Goal: Information Seeking & Learning: Learn about a topic

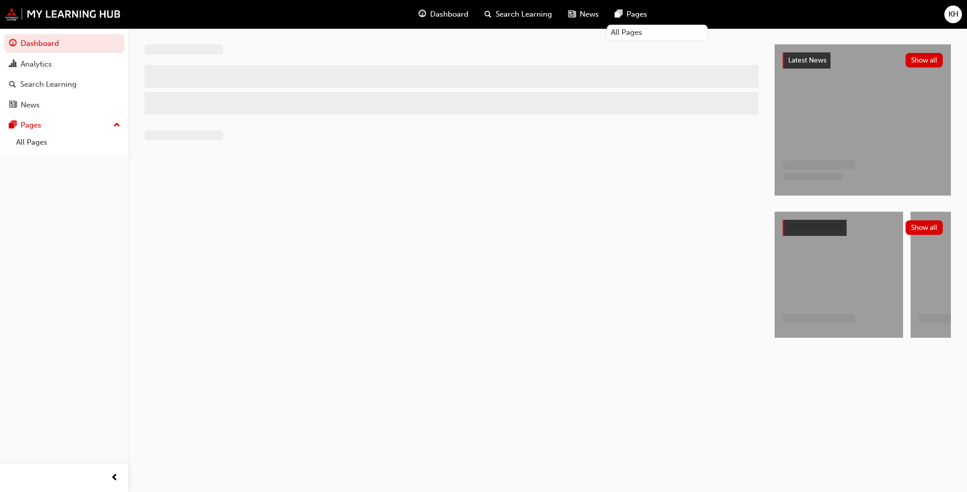
click at [950, 12] on span "KH" at bounding box center [954, 15] width 10 height 12
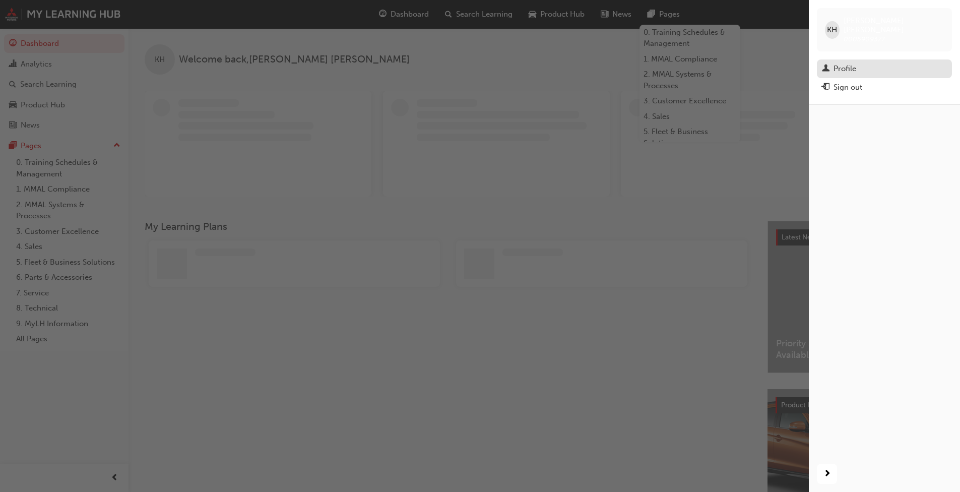
click at [880, 62] on div "Profile" at bounding box center [884, 68] width 125 height 13
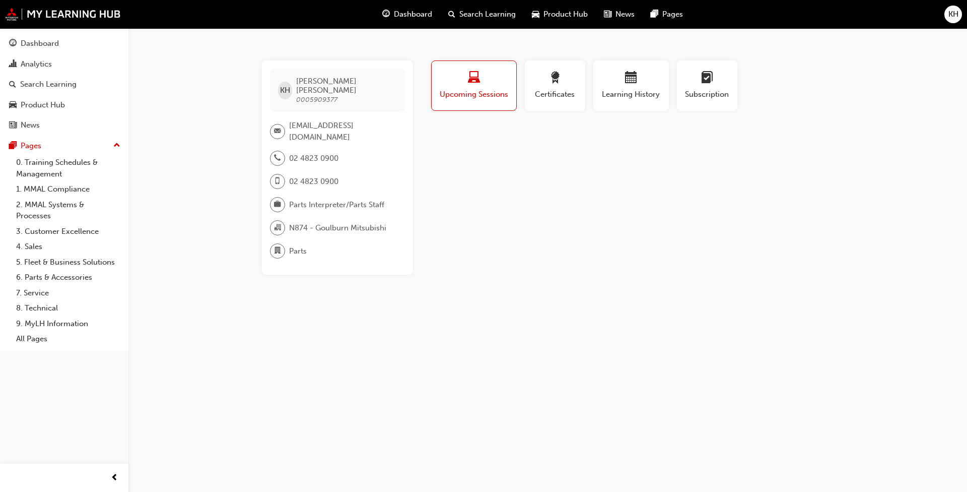
click at [472, 172] on div "Profile Upcoming Sessions Certificates Learning History Subscription KH [PERSON…" at bounding box center [631, 167] width 405 height 214
click at [374, 199] on span "Parts Interpreter/Parts Staff" at bounding box center [336, 205] width 95 height 12
click at [562, 89] on span "Certificates" at bounding box center [555, 95] width 45 height 12
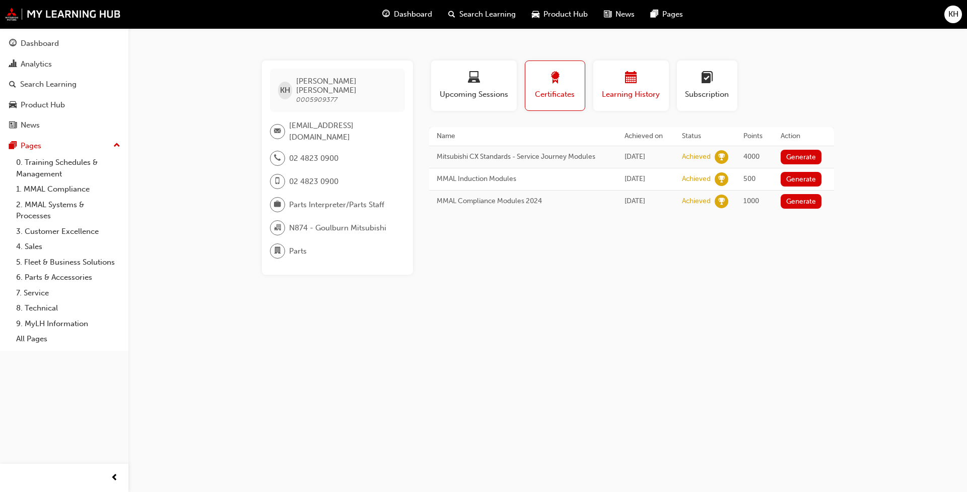
click at [620, 88] on div "Learning History" at bounding box center [631, 86] width 60 height 29
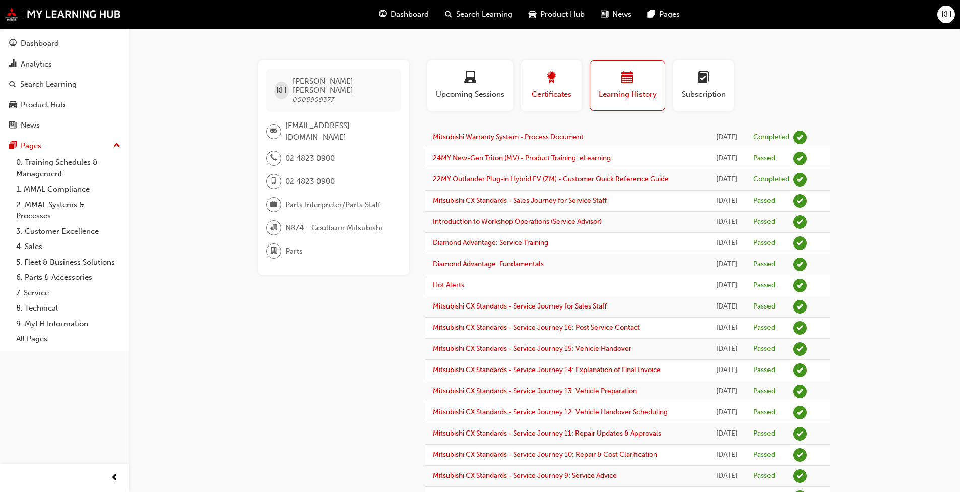
click at [558, 95] on span "Certificates" at bounding box center [551, 95] width 45 height 12
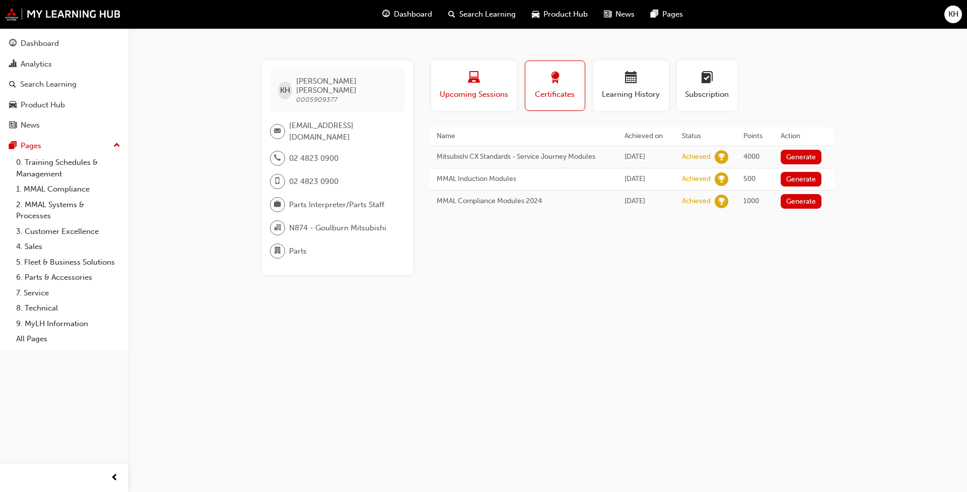
click at [490, 85] on div "button" at bounding box center [474, 80] width 71 height 16
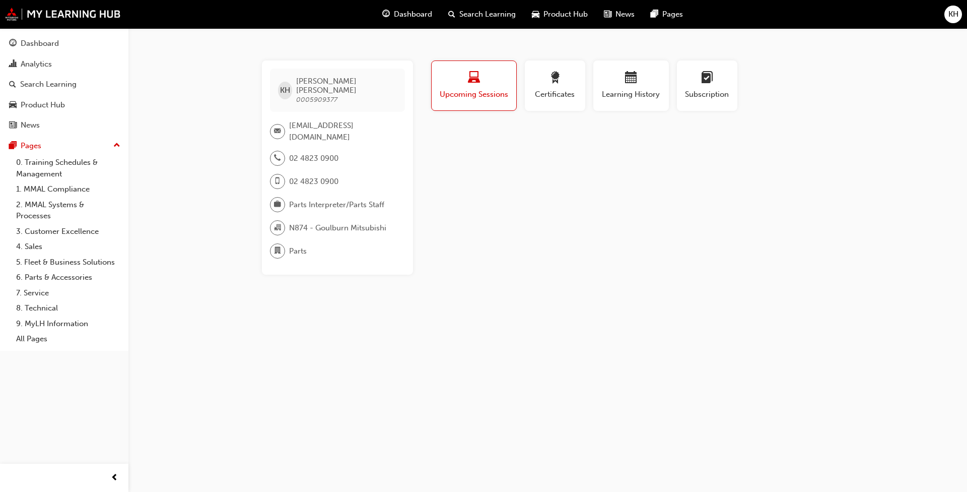
click at [494, 13] on span "Search Learning" at bounding box center [488, 15] width 56 height 12
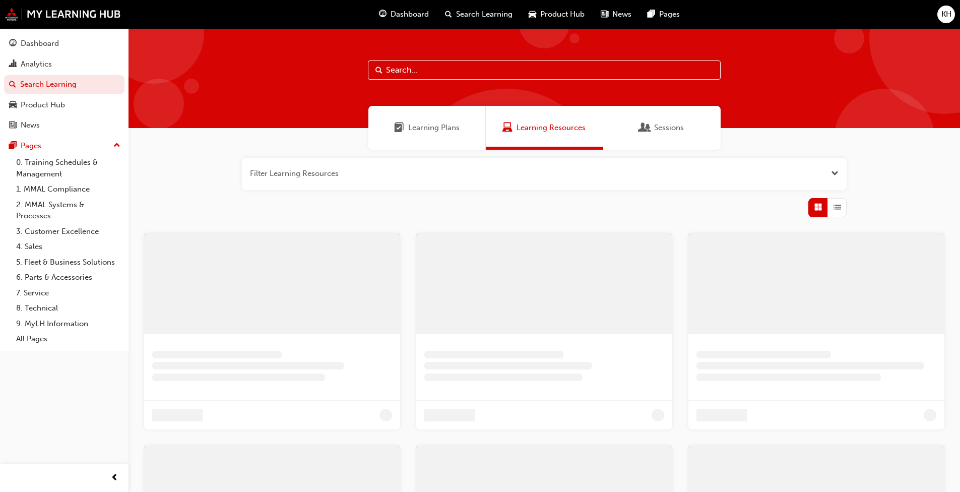
click at [428, 138] on div "Learning Plans" at bounding box center [426, 128] width 117 height 44
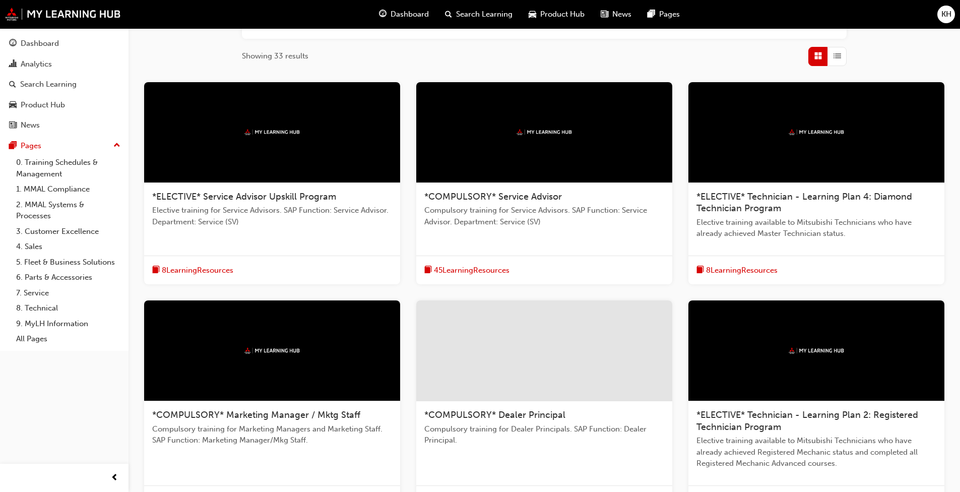
scroll to position [297, 0]
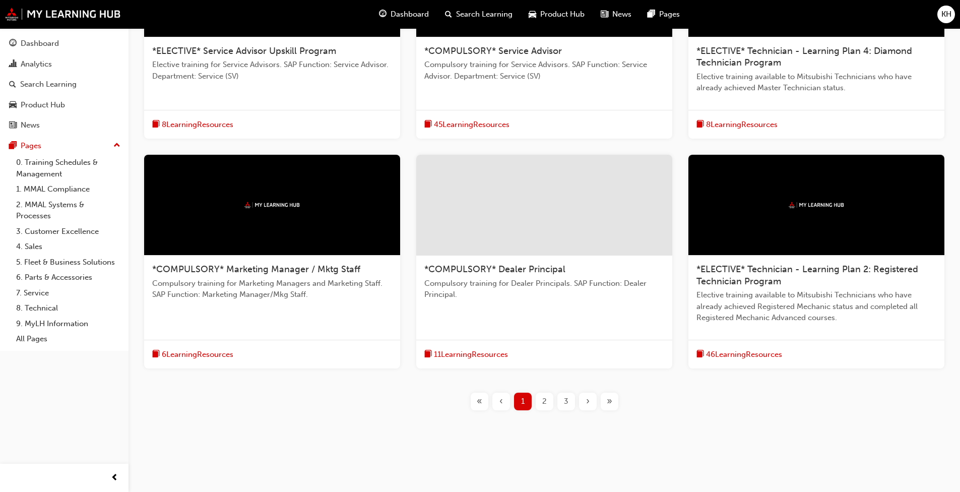
click at [543, 403] on span "2" at bounding box center [544, 402] width 5 height 12
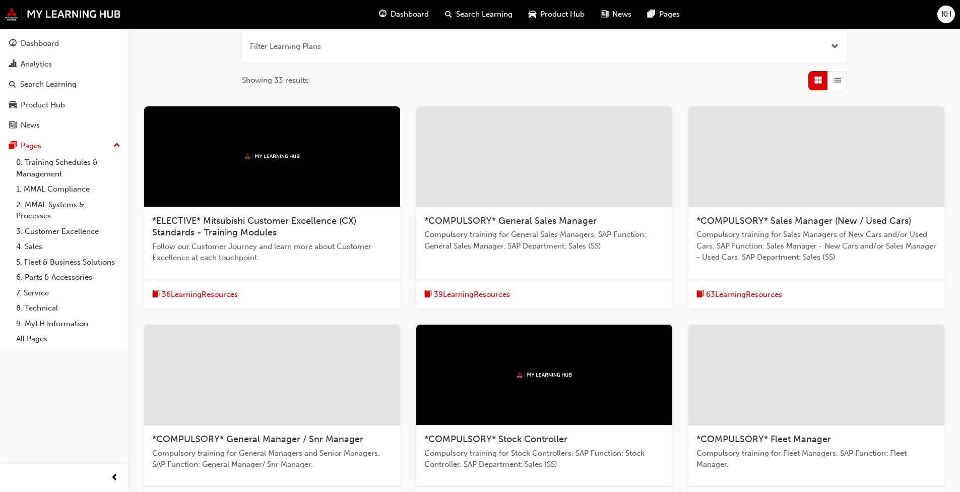
scroll to position [173, 0]
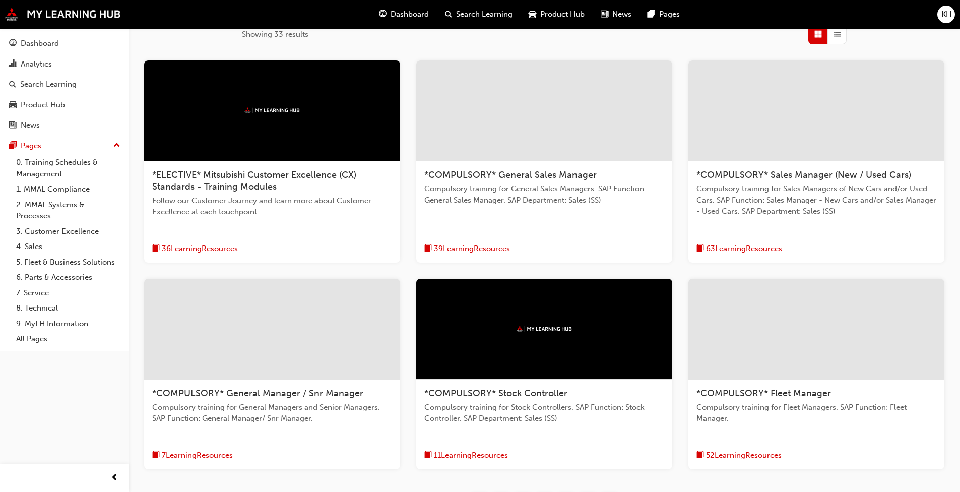
click at [90, 430] on div "Dashboard Analytics Search Learning Product Hub News Pages Pages 0. Training Sc…" at bounding box center [64, 233] width 128 height 467
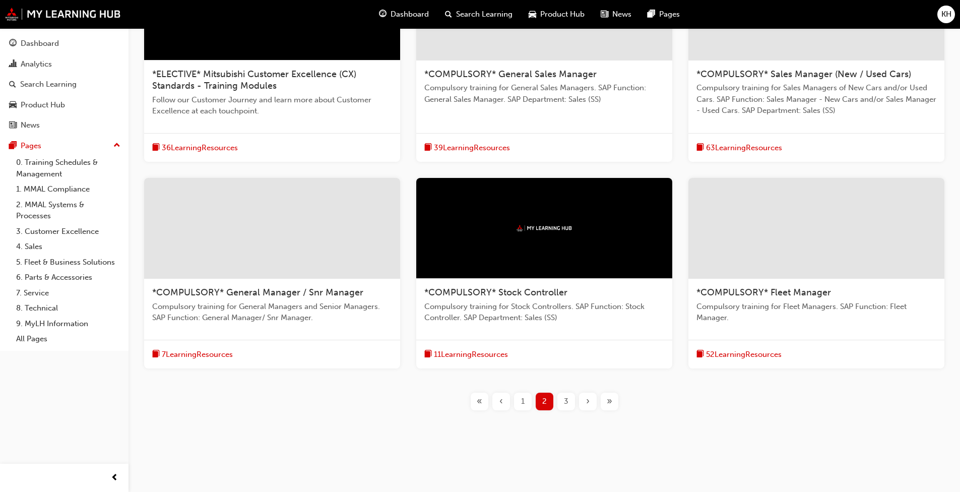
click at [565, 401] on span "3" at bounding box center [566, 402] width 5 height 12
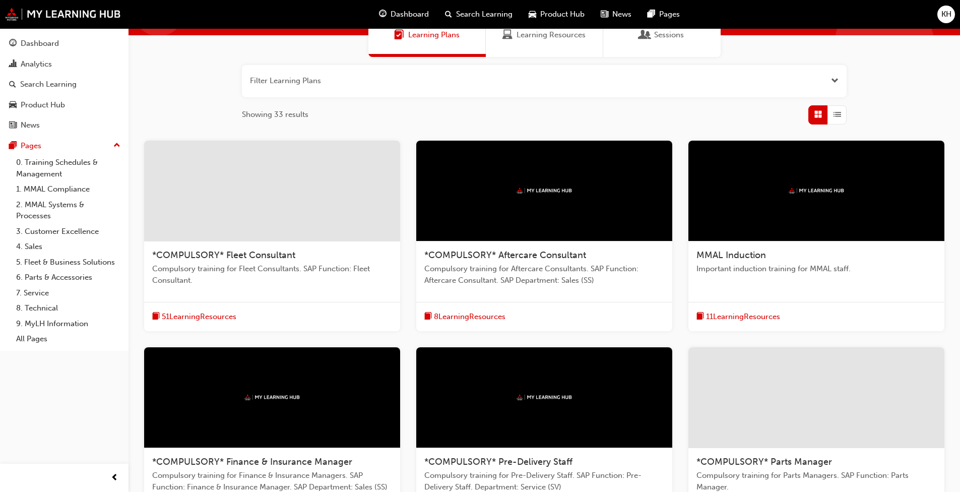
scroll to position [111, 0]
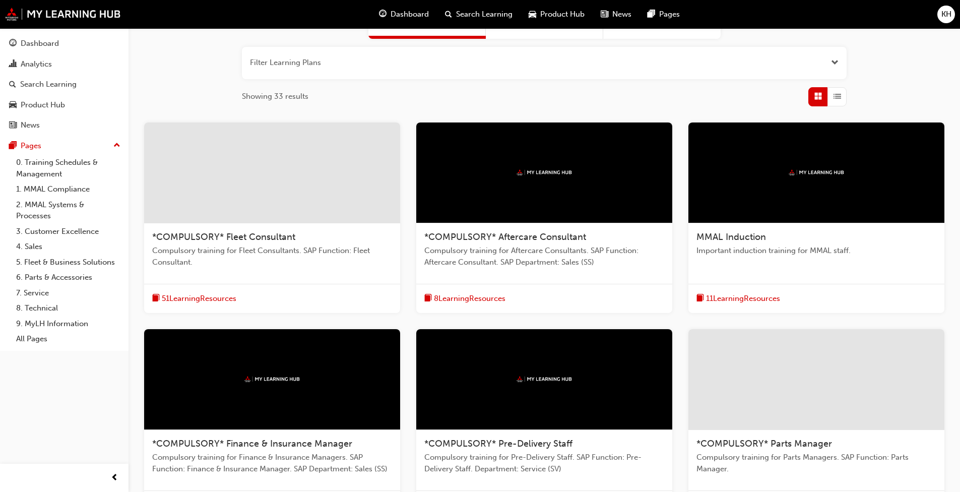
click at [777, 296] on span "11 Learning Resources" at bounding box center [743, 299] width 74 height 12
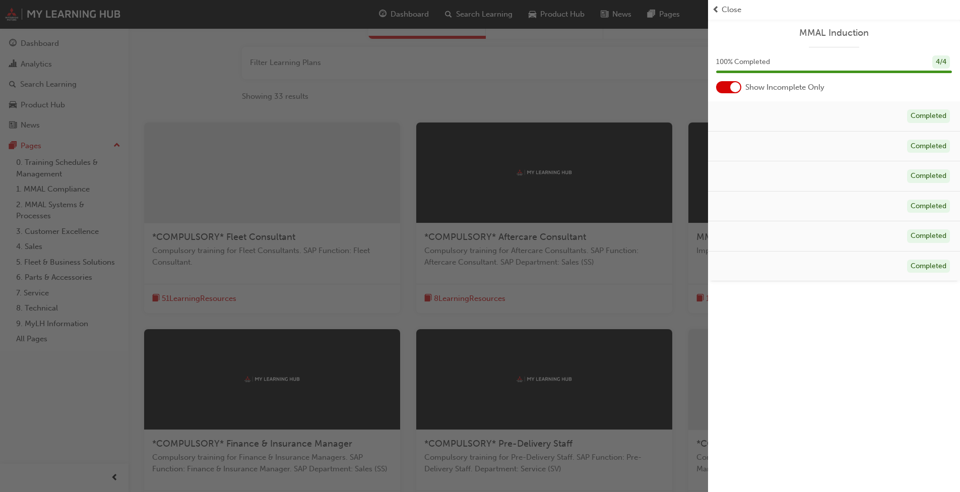
click at [732, 84] on div at bounding box center [735, 87] width 10 height 10
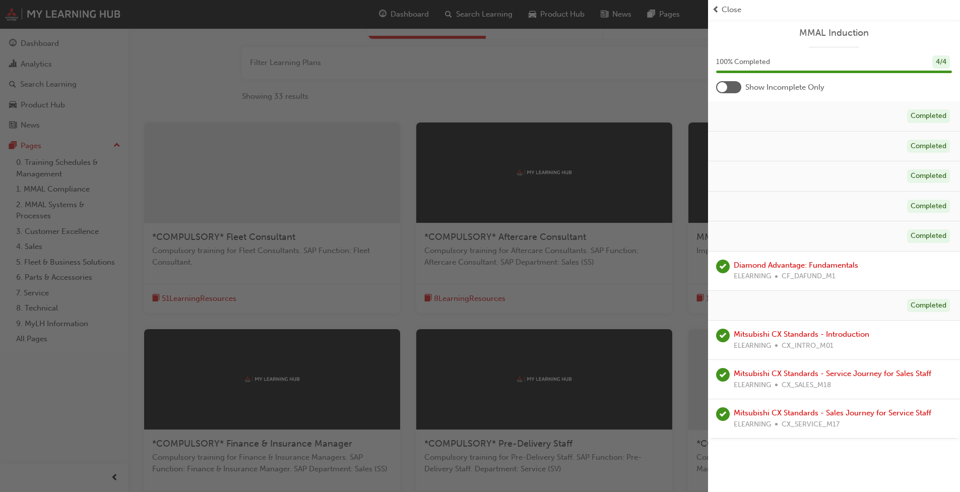
click at [732, 84] on div at bounding box center [728, 87] width 25 height 12
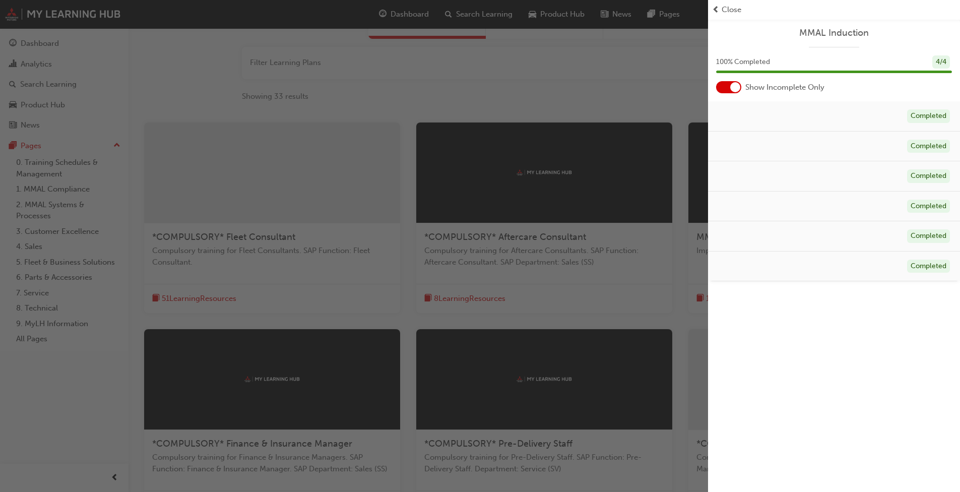
click at [664, 70] on div "button" at bounding box center [354, 246] width 708 height 492
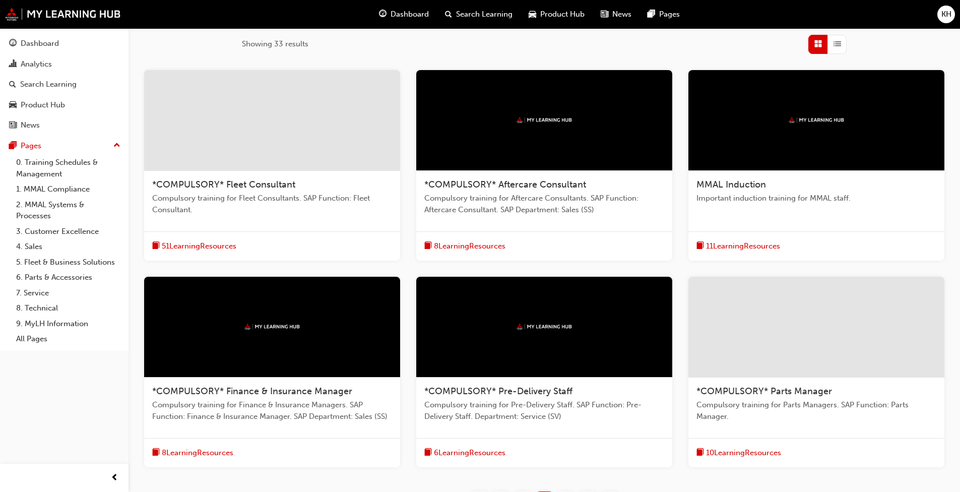
scroll to position [212, 0]
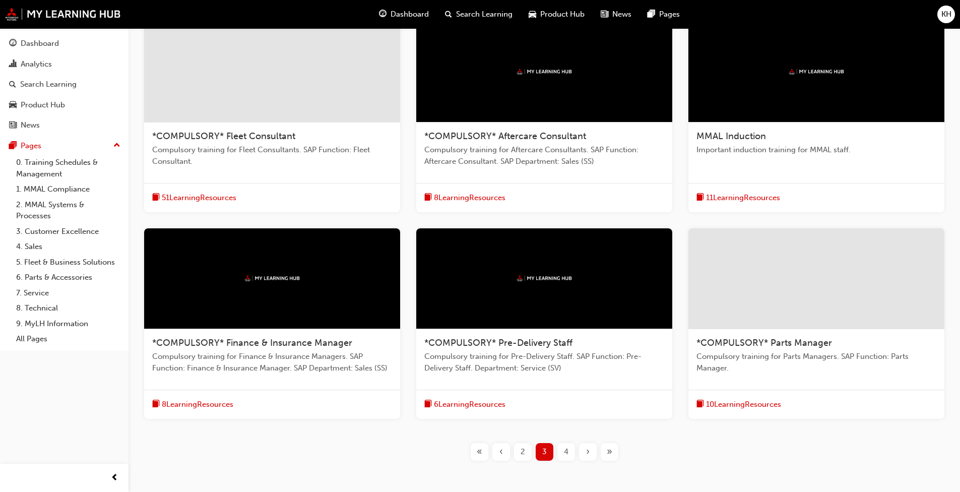
click at [762, 404] on span "10 Learning Resources" at bounding box center [743, 405] width 75 height 12
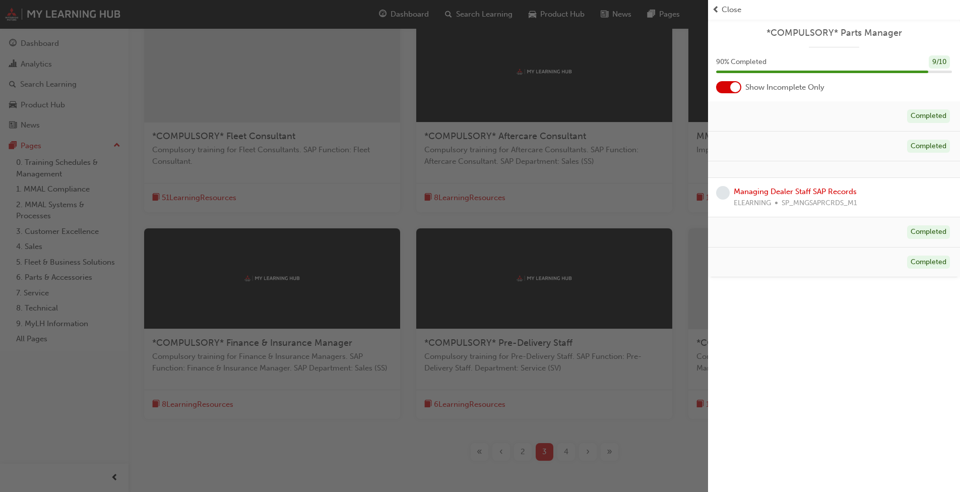
click at [732, 88] on div at bounding box center [735, 87] width 10 height 10
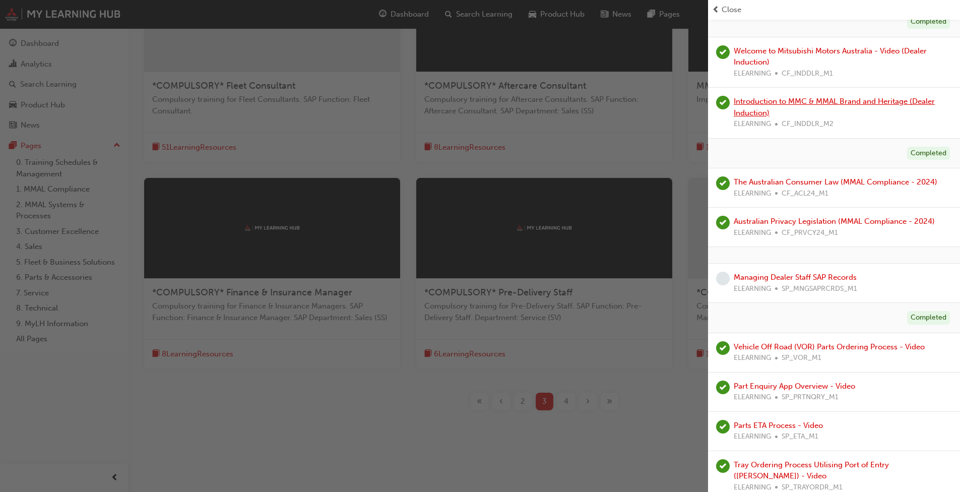
scroll to position [0, 0]
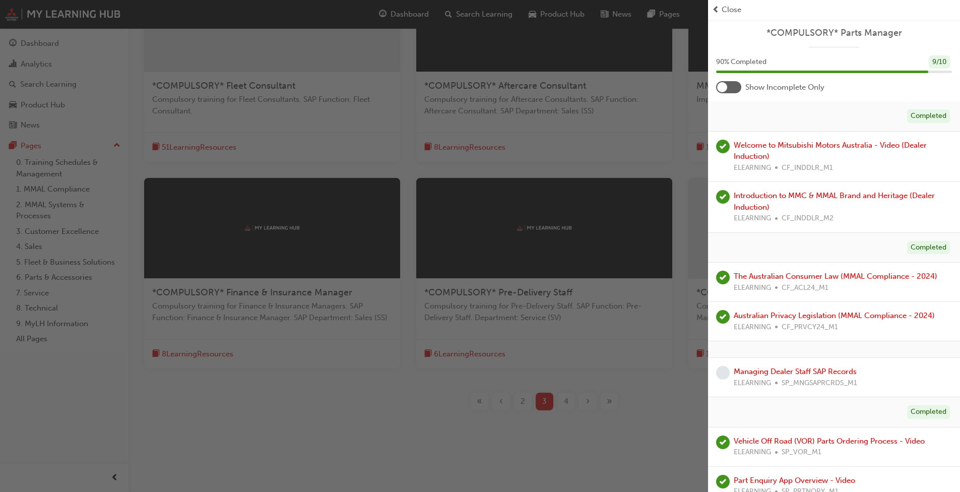
click at [734, 92] on div at bounding box center [728, 87] width 25 height 12
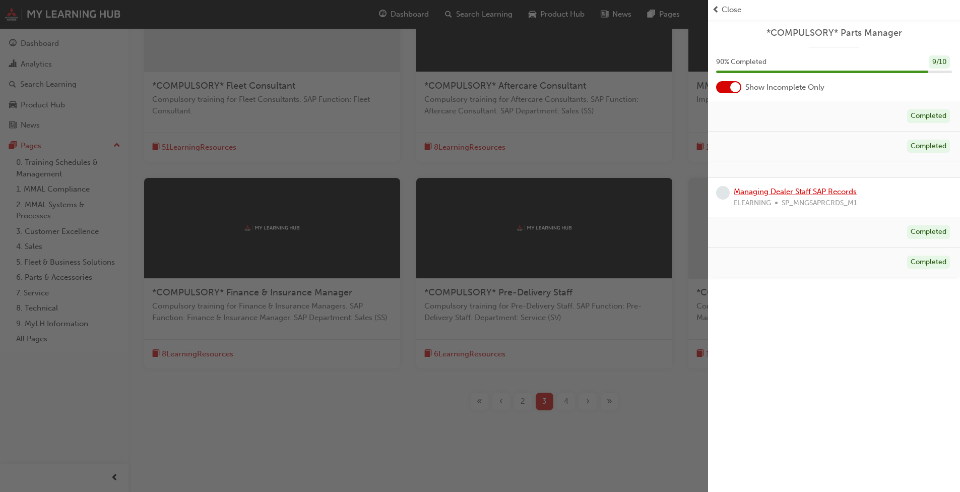
click at [785, 193] on link "Managing Dealer Staff SAP Records" at bounding box center [795, 191] width 123 height 9
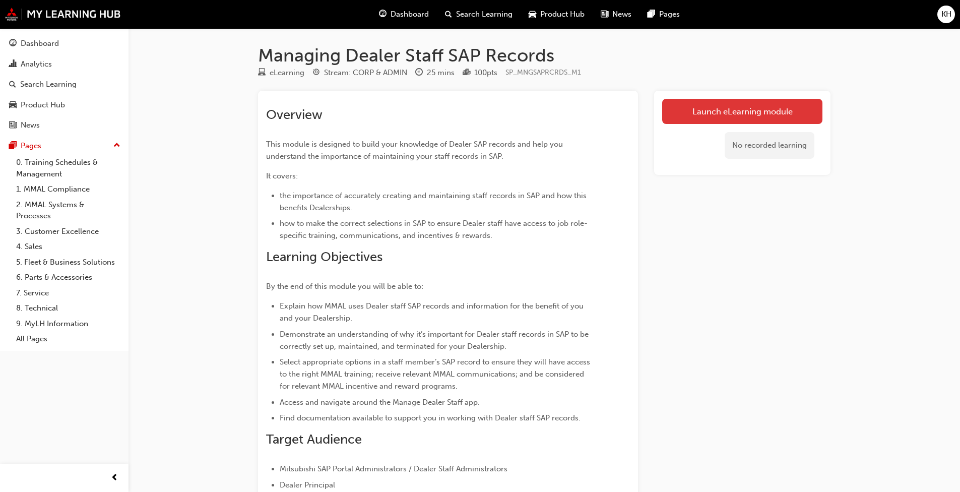
click at [742, 111] on link "Launch eLearning module" at bounding box center [742, 111] width 160 height 25
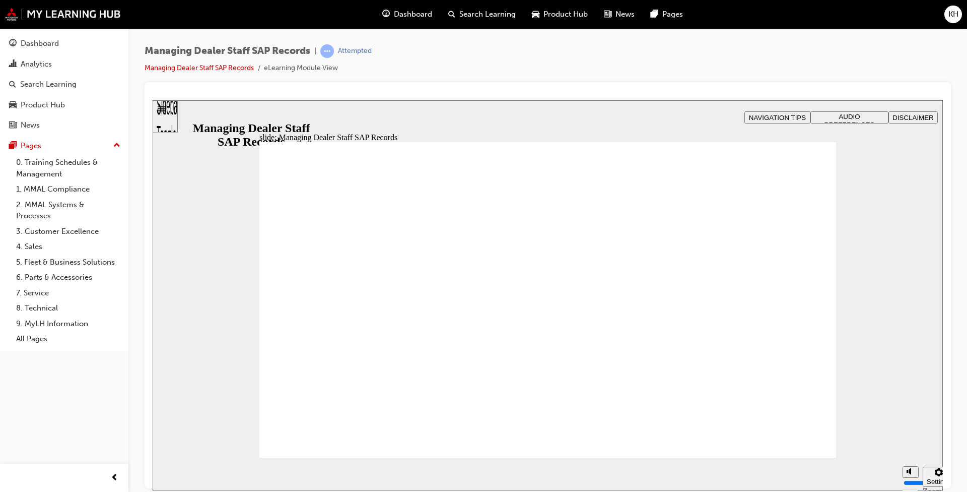
drag, startPoint x: 911, startPoint y: 428, endPoint x: 911, endPoint y: 406, distance: 22.2
type input "10"
click at [911, 440] on input "volume" at bounding box center [936, 444] width 65 height 8
